Goal: Transaction & Acquisition: Purchase product/service

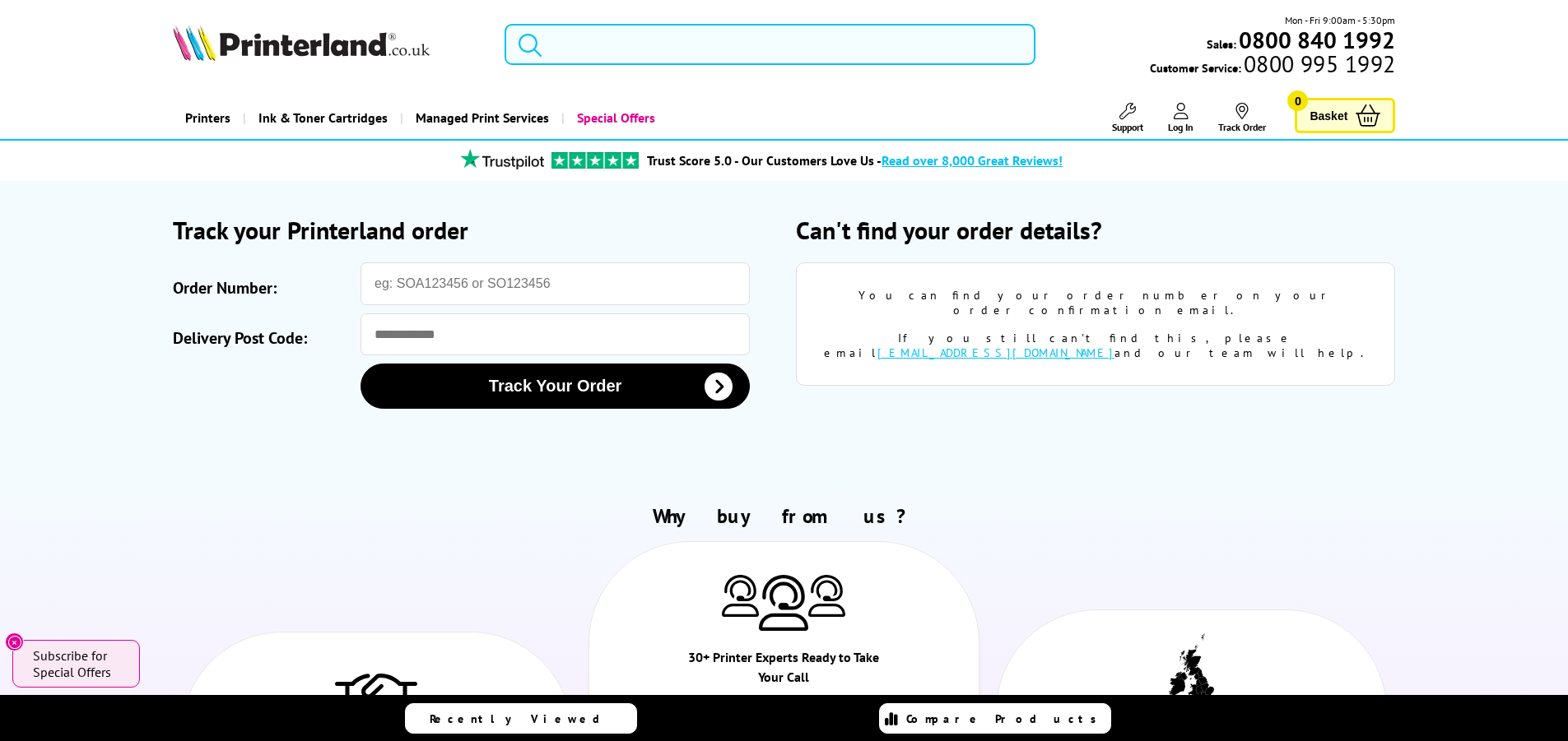
click at [612, 44] on input "search" at bounding box center [770, 44] width 531 height 41
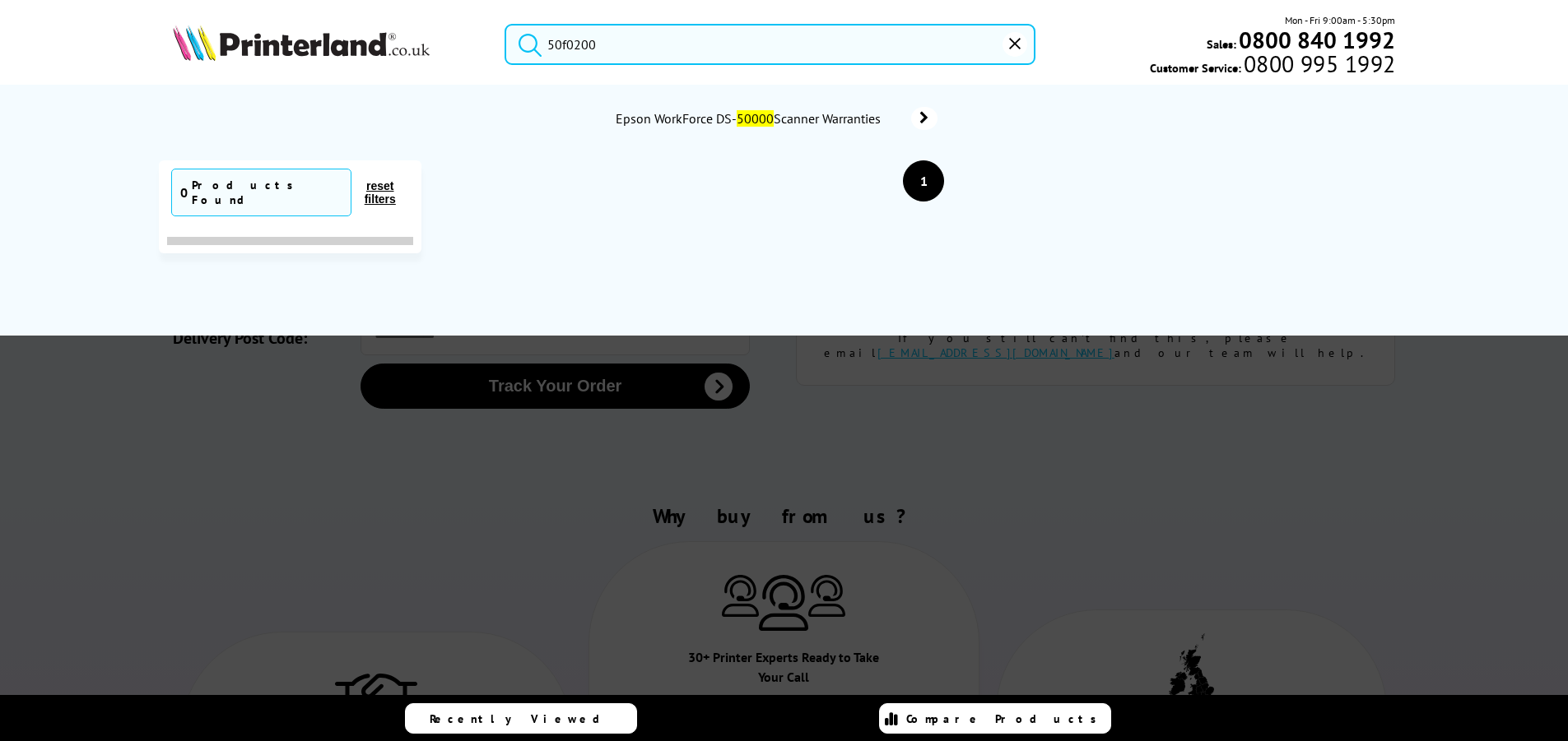
click at [505, 24] on button "submit" at bounding box center [525, 41] width 41 height 36
click at [627, 40] on input "50f0200" at bounding box center [770, 44] width 531 height 41
click at [661, 59] on input "50f0200" at bounding box center [770, 44] width 531 height 41
click at [505, 24] on button "submit" at bounding box center [525, 41] width 41 height 36
drag, startPoint x: 512, startPoint y: 356, endPoint x: 517, endPoint y: 367, distance: 12.1
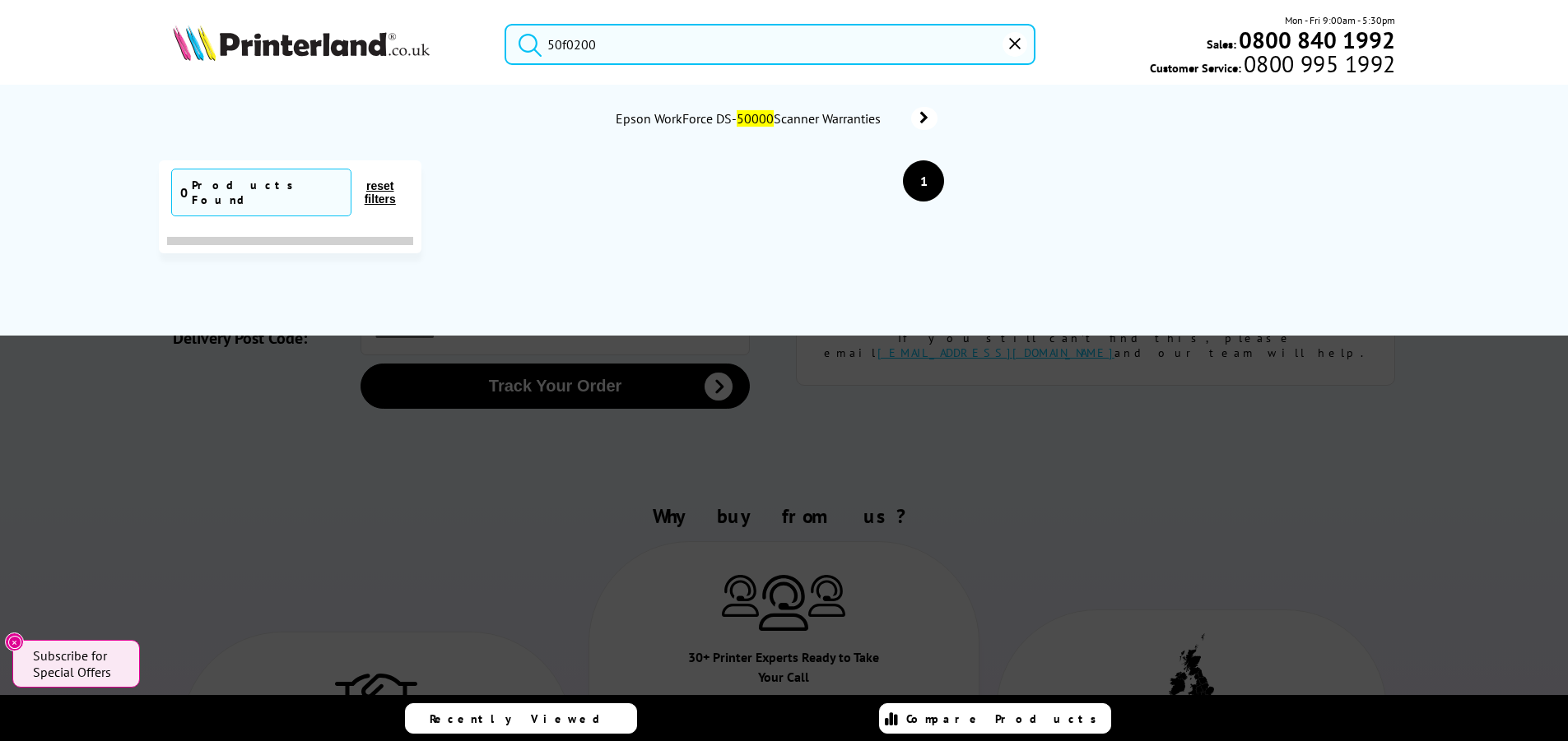
click at [512, 353] on div at bounding box center [784, 473] width 1568 height 741
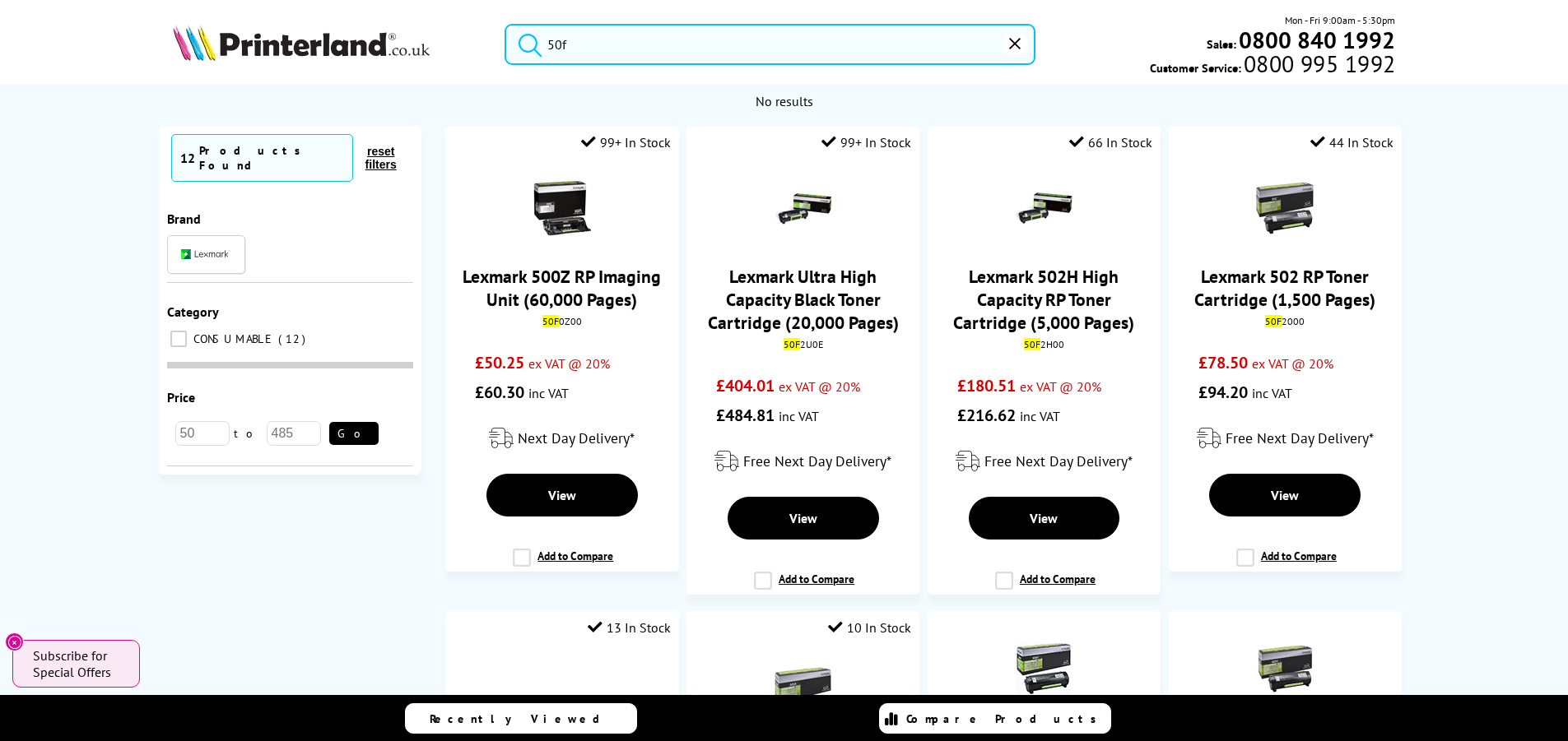
click at [618, 52] on input "50f" at bounding box center [770, 44] width 531 height 41
click at [505, 24] on button "submit" at bounding box center [525, 41] width 41 height 36
drag, startPoint x: 554, startPoint y: 38, endPoint x: 408, endPoint y: 46, distance: 146.2
click at [411, 46] on div "50f Mon - Fri 9:00am - 5:30pm Sales: 0800 840 1992 Customer Service: 0800 995 1…" at bounding box center [784, 48] width 1317 height 72
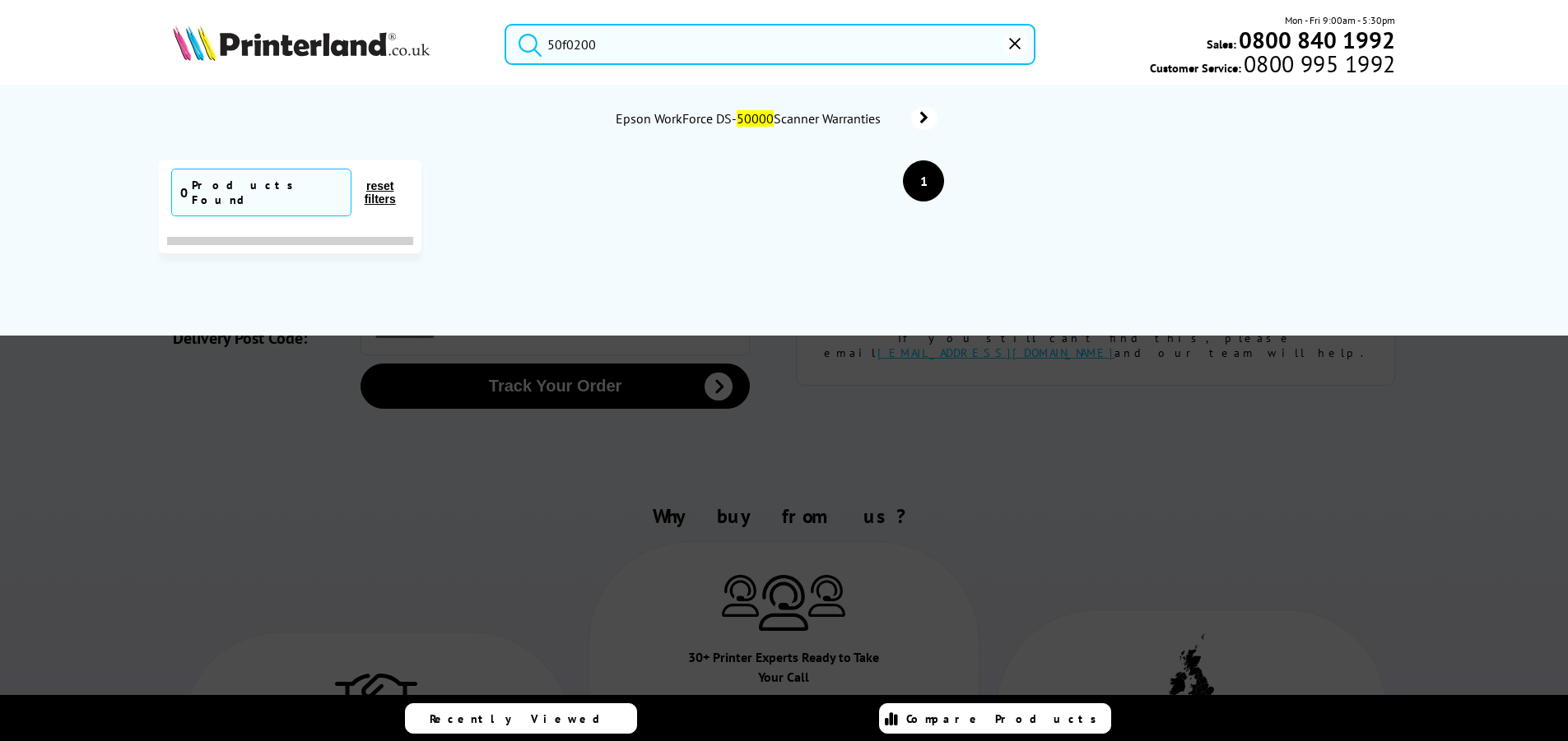
click at [505, 24] on button "submit" at bounding box center [525, 41] width 41 height 36
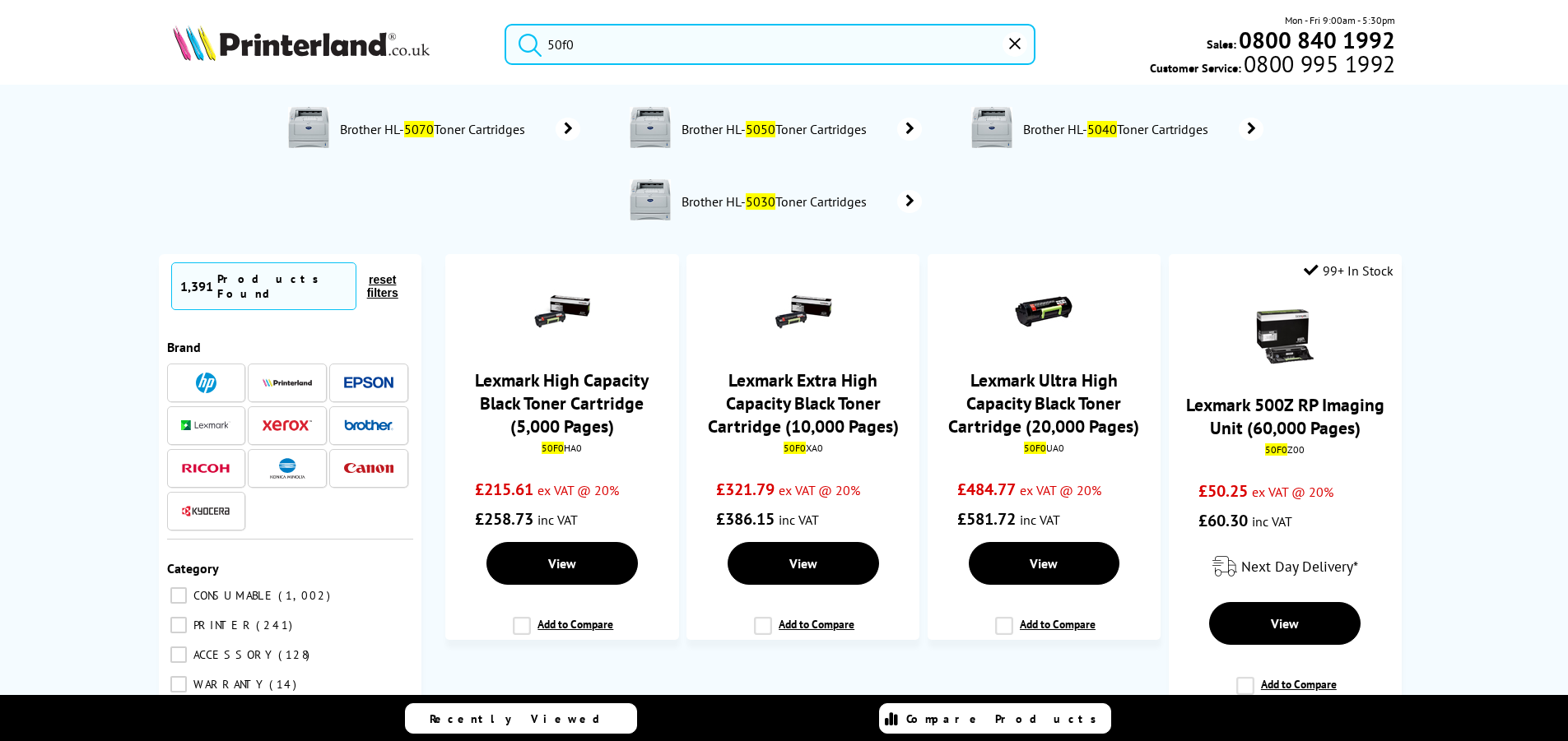
drag, startPoint x: 603, startPoint y: 48, endPoint x: 508, endPoint y: 47, distance: 95.0
click at [508, 47] on form "50f0" at bounding box center [770, 44] width 531 height 41
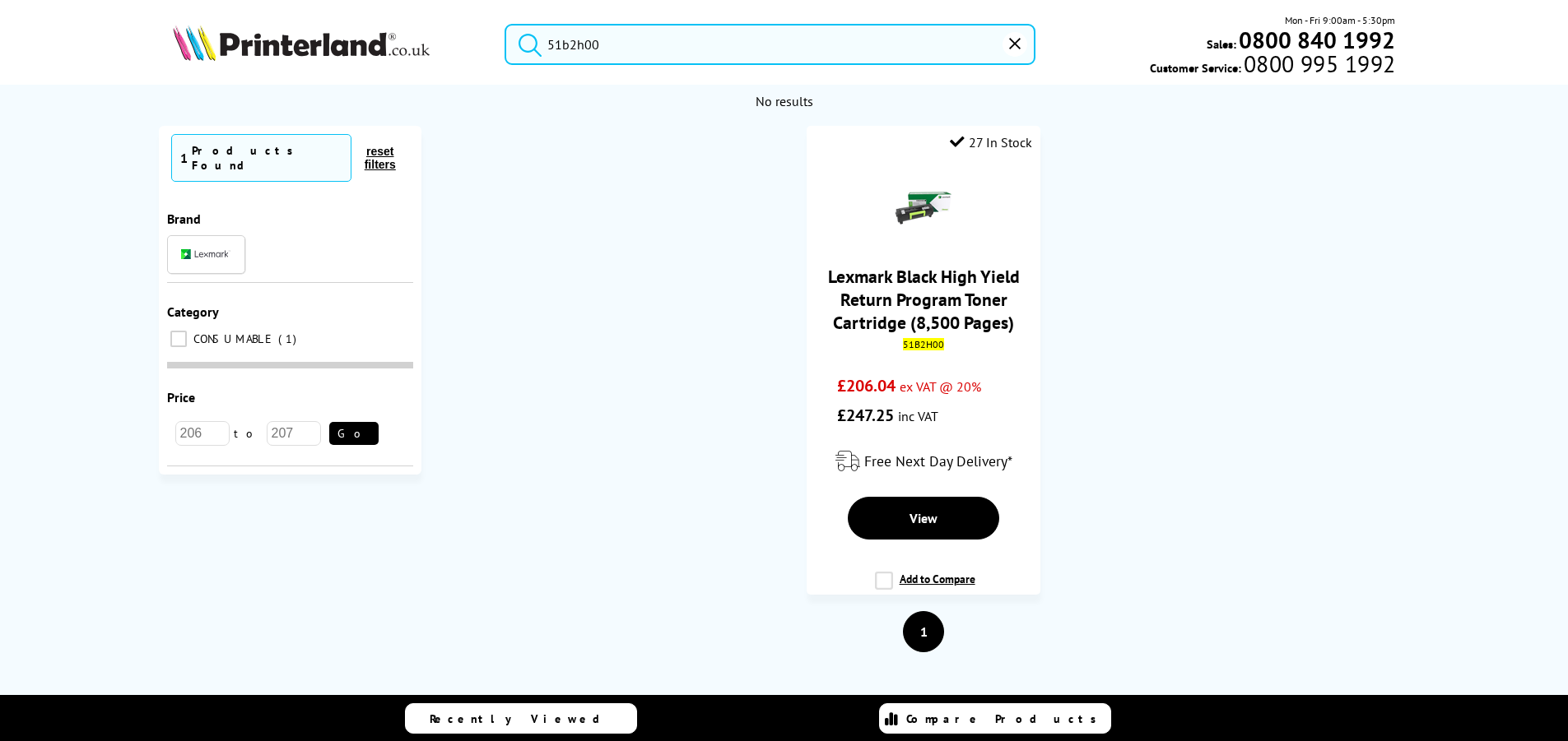
type input "51b2h00"
click at [505, 24] on button "submit" at bounding box center [525, 41] width 41 height 36
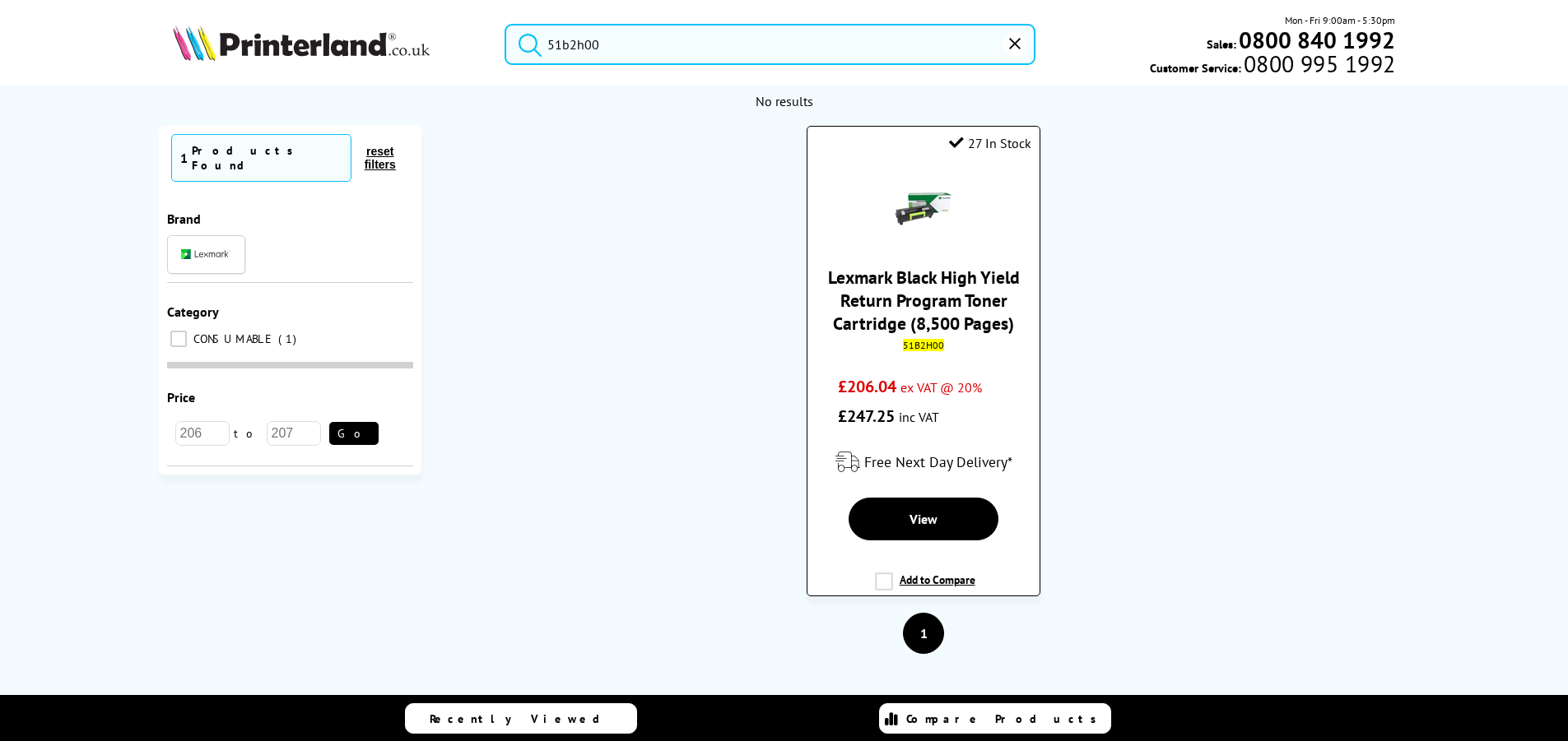
click at [928, 267] on link "Lexmark Black High Yield Return Program Toner Cartridge (8,500 Pages)" at bounding box center [924, 300] width 191 height 69
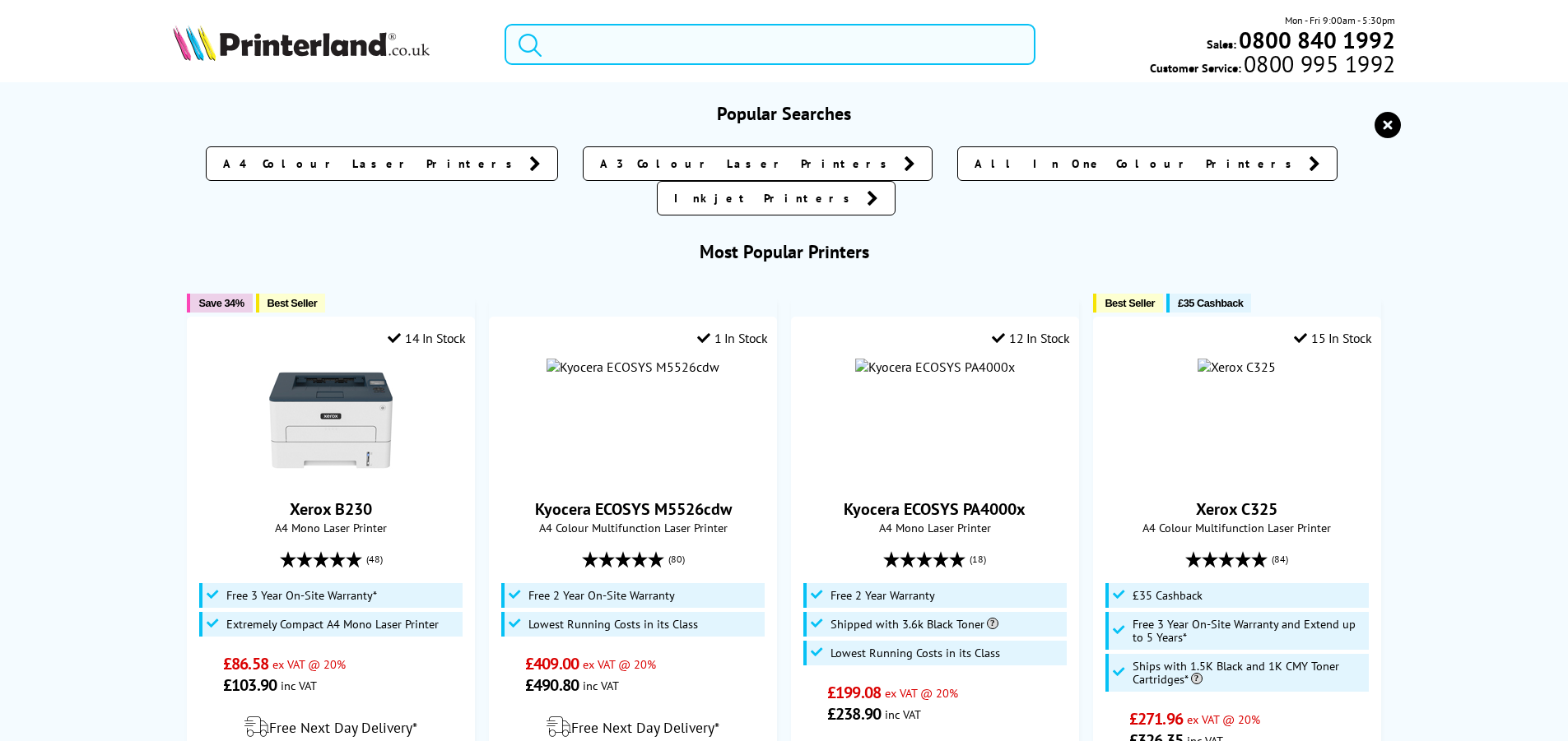
click at [639, 39] on input "search" at bounding box center [770, 44] width 531 height 41
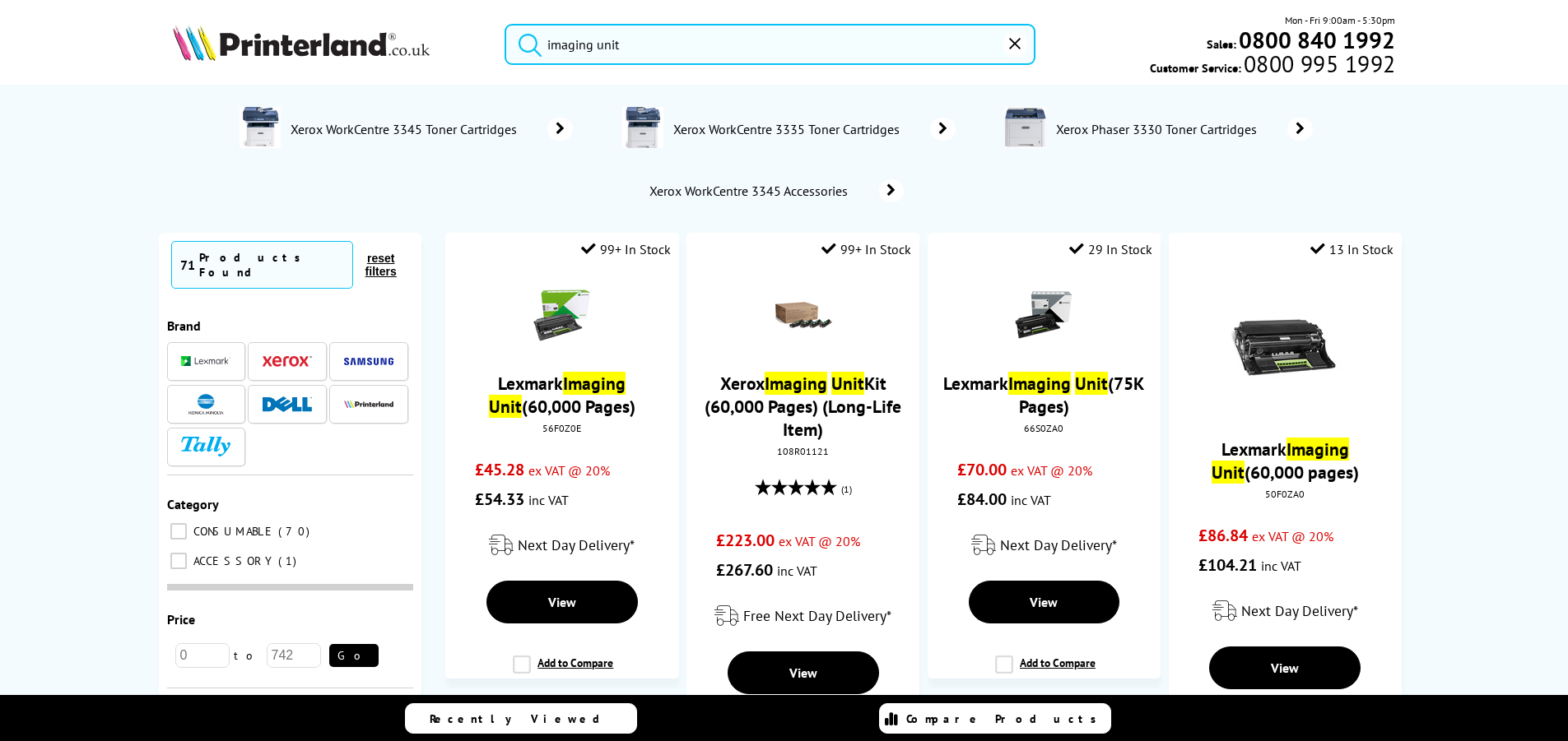
click at [505, 24] on button "submit" at bounding box center [525, 41] width 41 height 36
click at [664, 33] on input "imaging unit" at bounding box center [770, 44] width 531 height 41
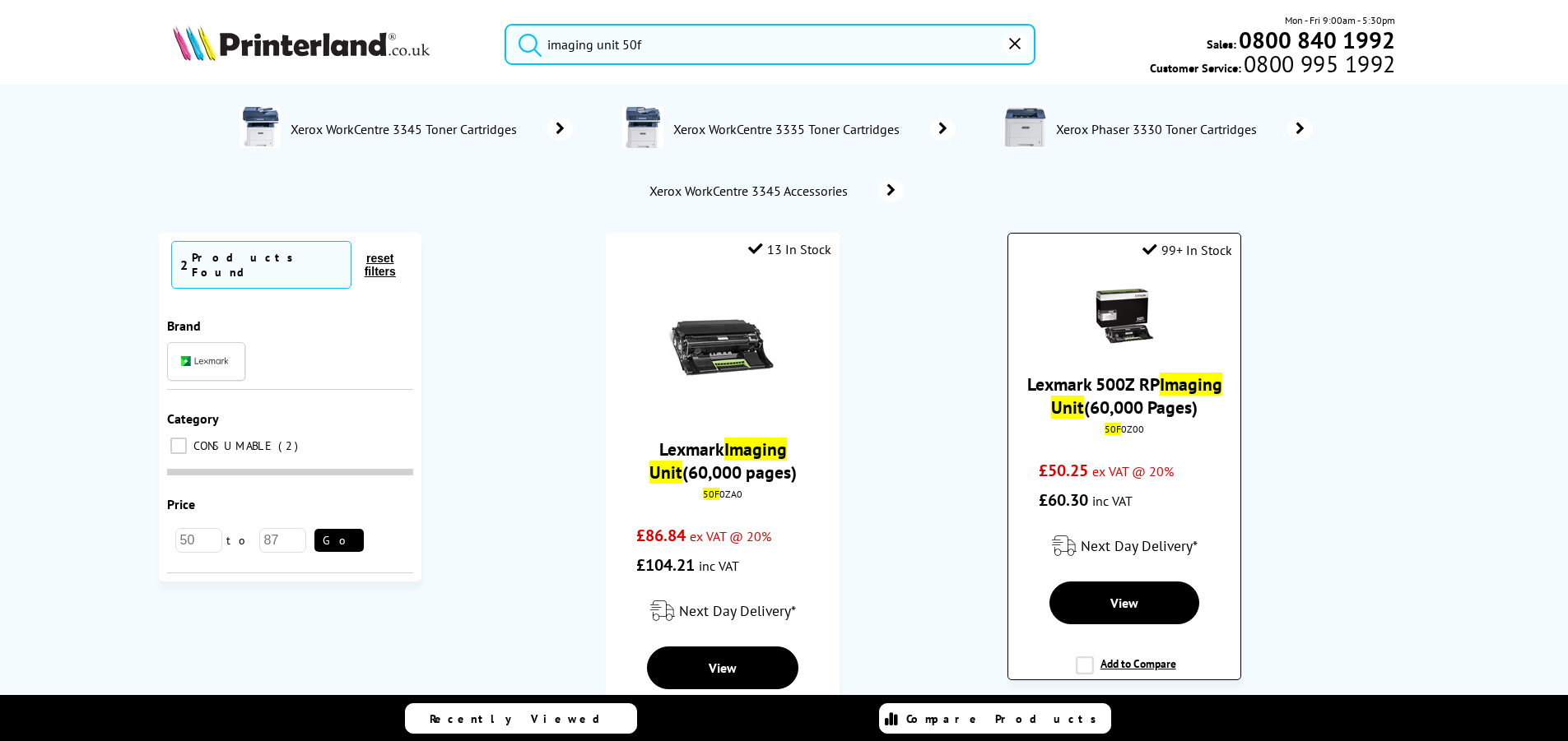
type input "imaging unit 50f"
click at [1108, 322] on img at bounding box center [1124, 316] width 58 height 58
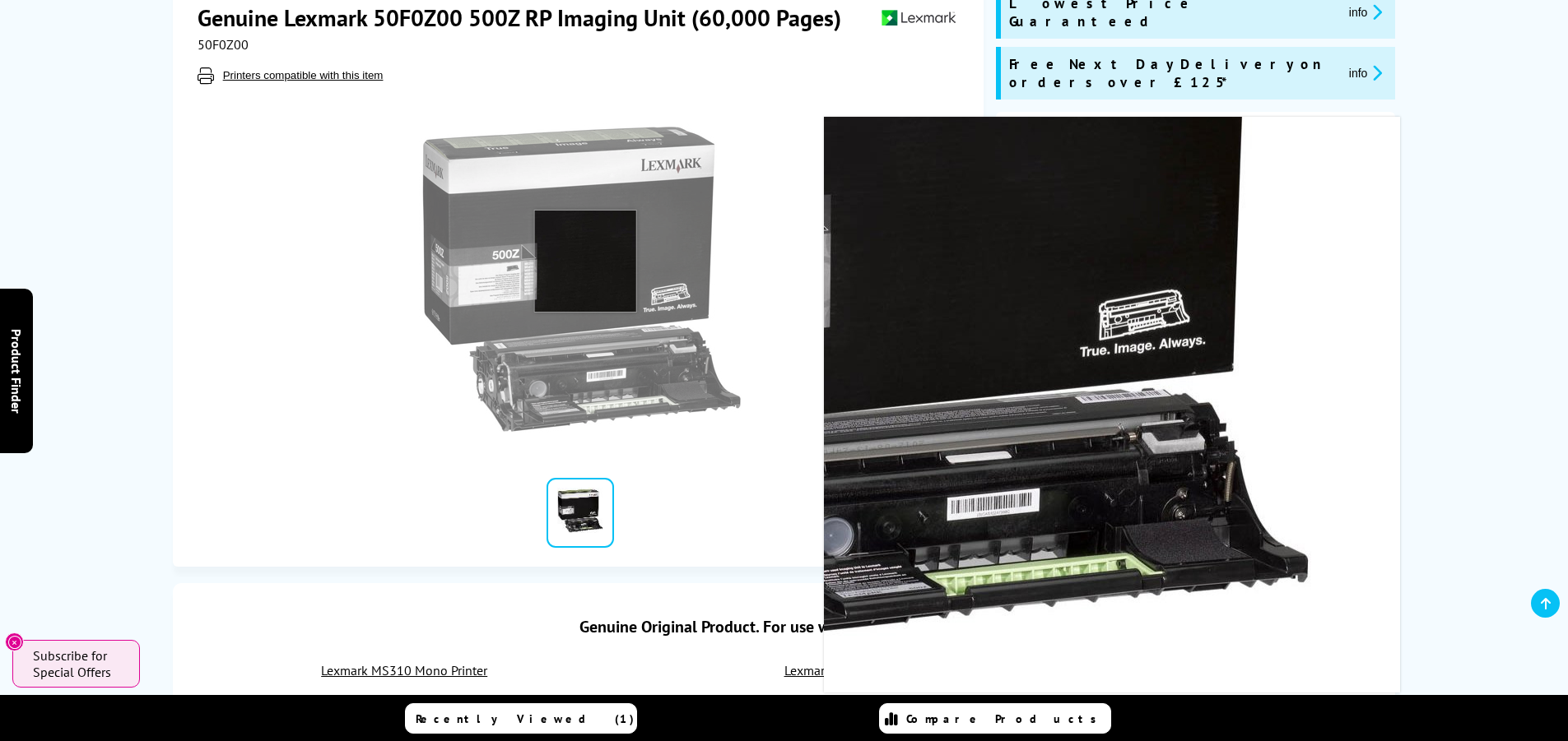
scroll to position [83, 0]
